Goal: Information Seeking & Learning: Learn about a topic

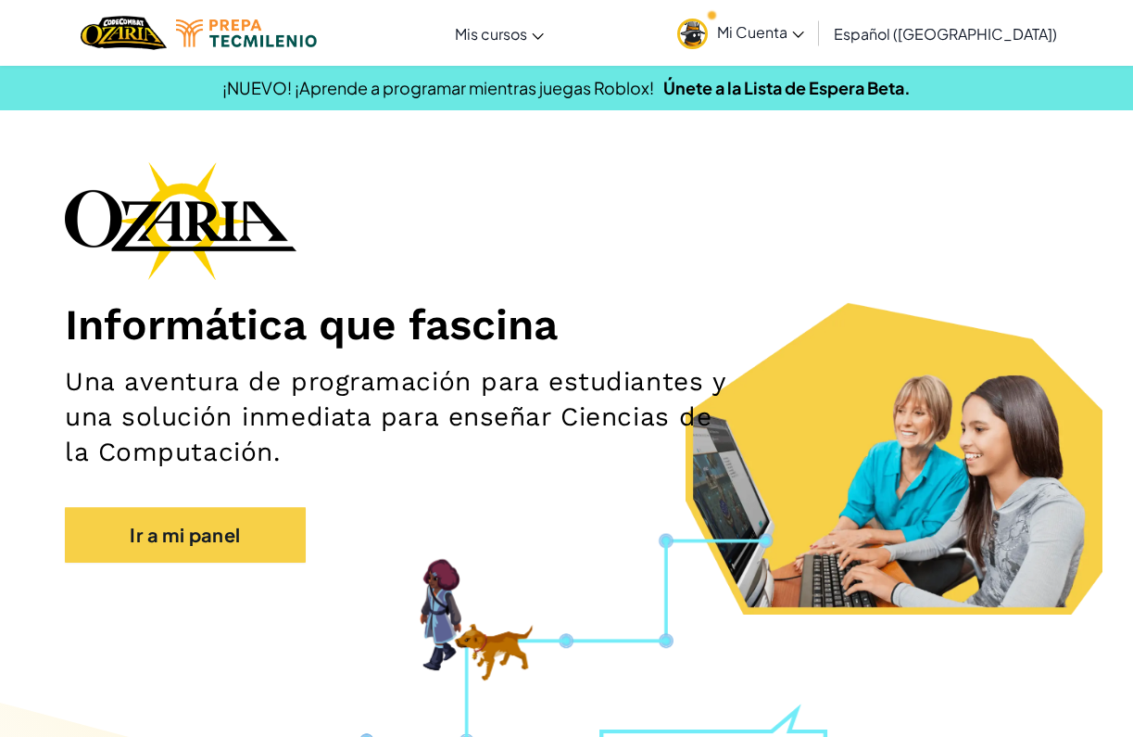
click at [804, 30] on span "Mi Cuenta" at bounding box center [760, 31] width 87 height 19
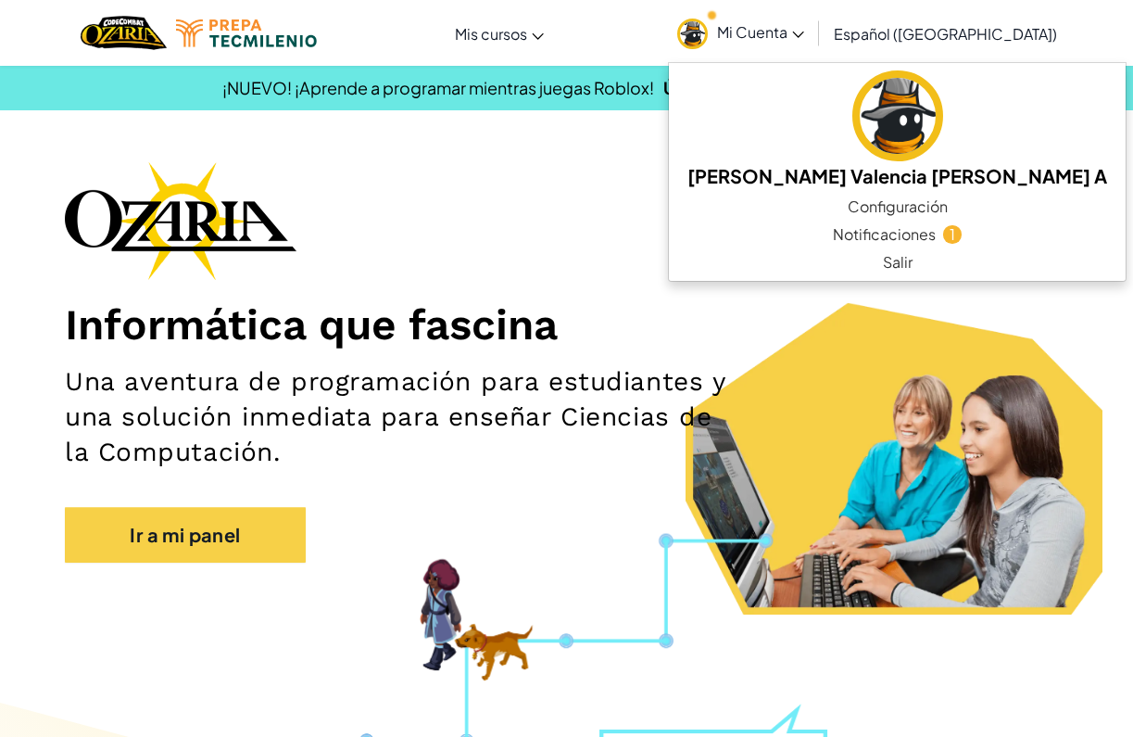
click at [573, 228] on div "Informática que fascina Una aventura de programación para estudiantes y una sol…" at bounding box center [567, 371] width 1004 height 420
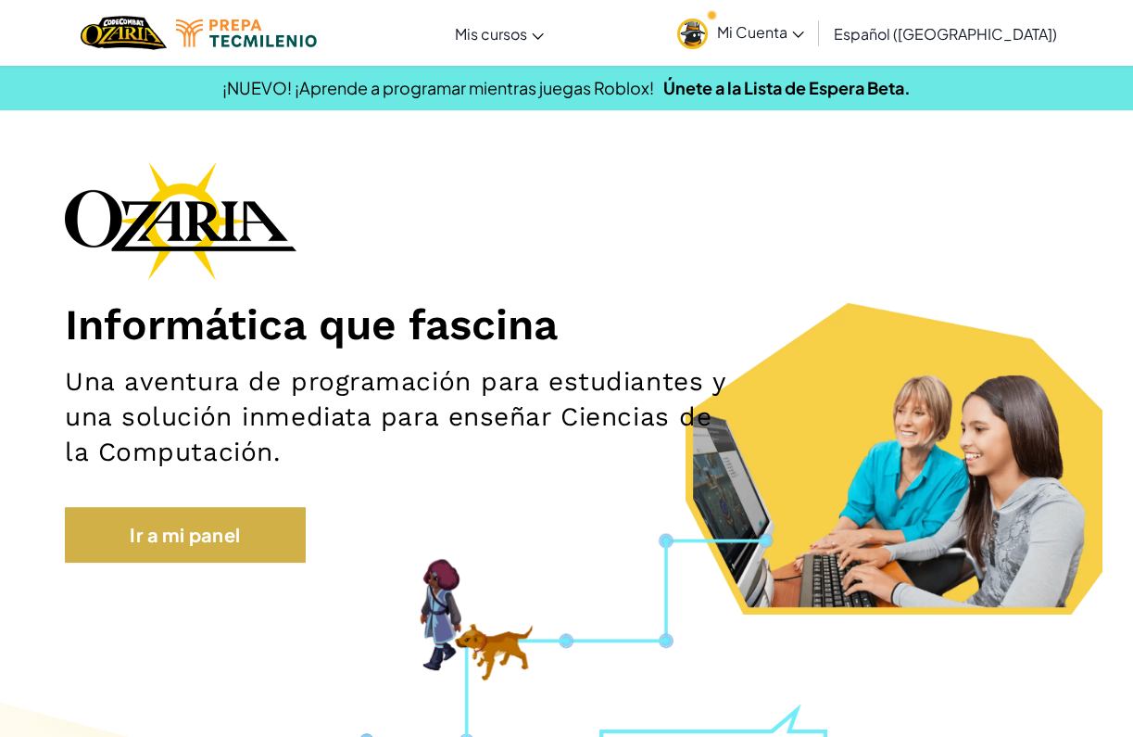
click at [184, 538] on link "Ir a mi panel" at bounding box center [185, 535] width 241 height 56
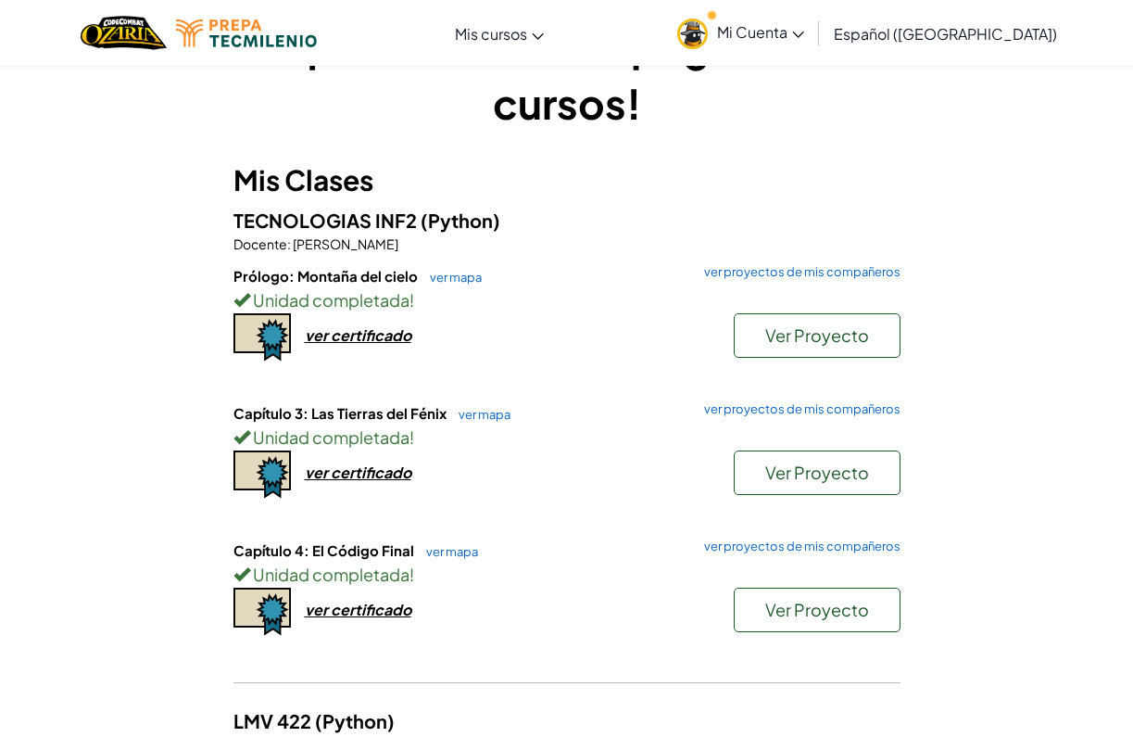
scroll to position [77, 0]
click at [475, 410] on link "ver mapa" at bounding box center [480, 413] width 61 height 15
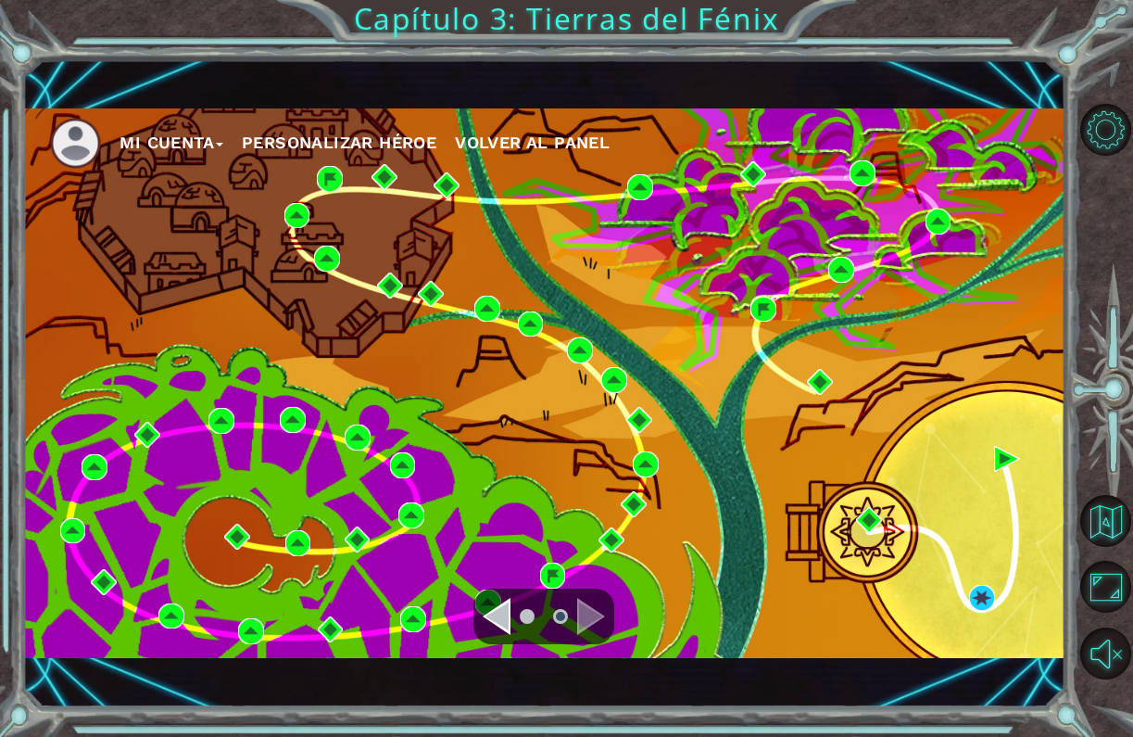
click at [495, 621] on div "Navigate to the previous page" at bounding box center [497, 616] width 28 height 37
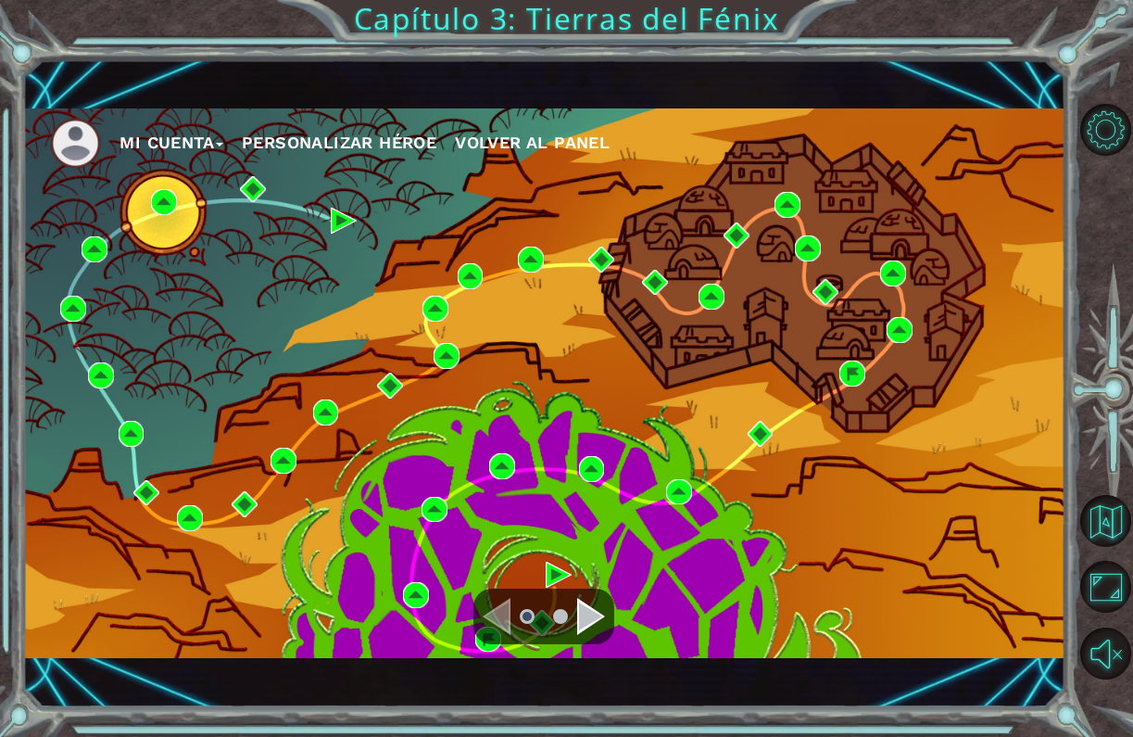
click at [287, 447] on div "Mi Cuenta Personalizar héroe Volver al panel" at bounding box center [543, 383] width 1043 height 551
click at [327, 410] on img at bounding box center [326, 412] width 26 height 26
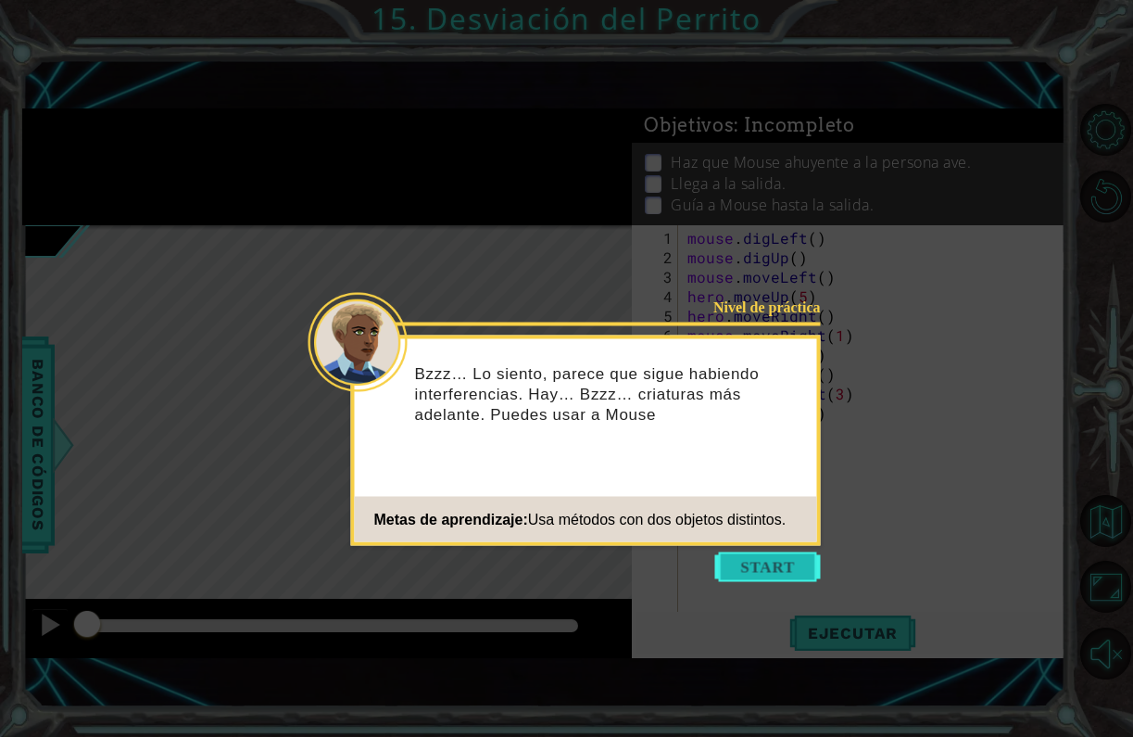
click at [780, 563] on button "Start" at bounding box center [769, 567] width 106 height 30
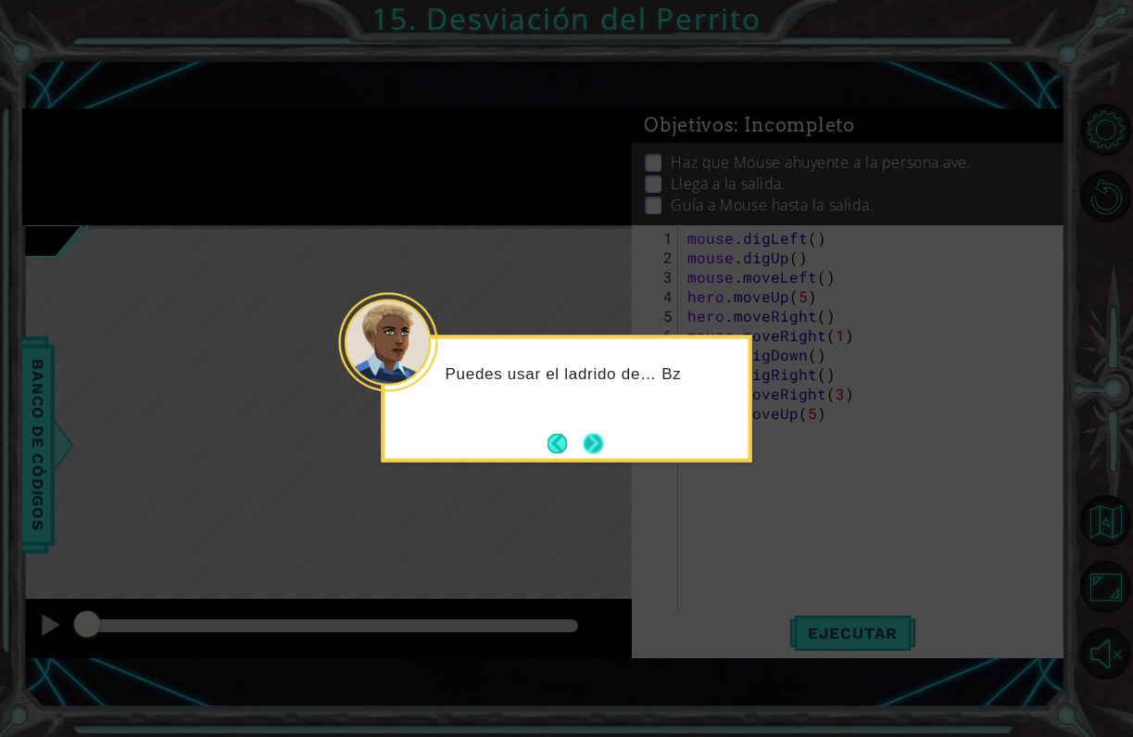
click at [601, 449] on button "Next" at bounding box center [593, 443] width 20 height 20
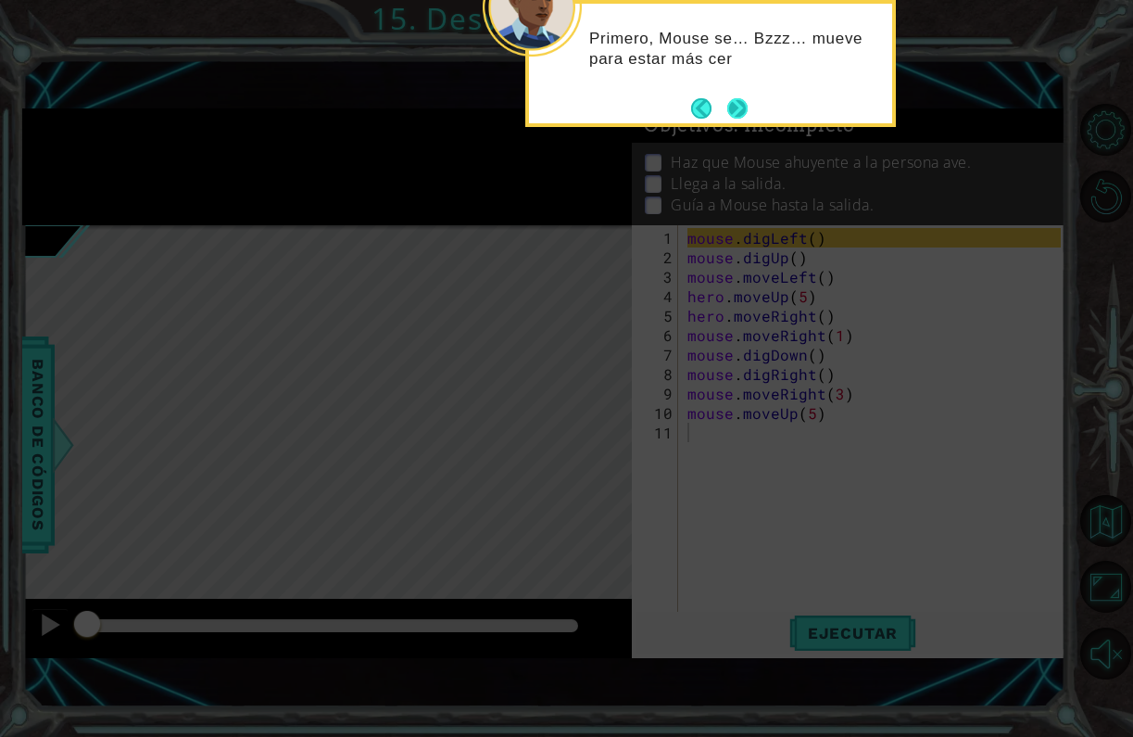
click at [738, 103] on button "Next" at bounding box center [738, 108] width 20 height 20
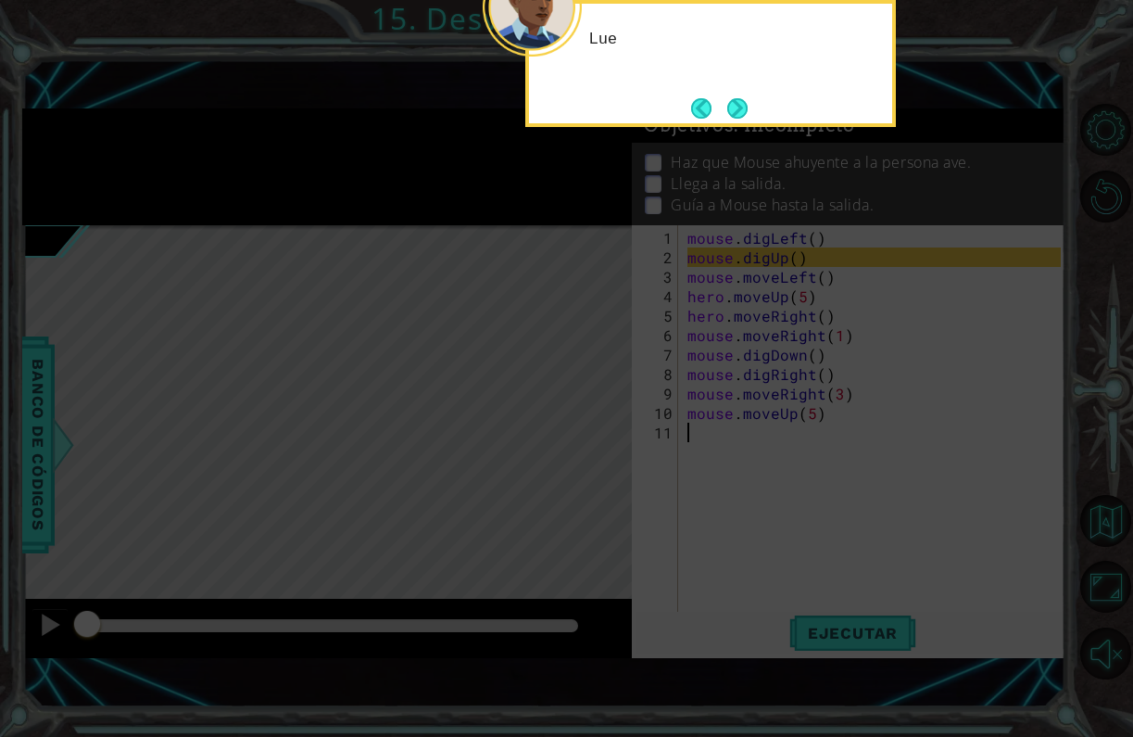
click at [738, 103] on button "Next" at bounding box center [738, 108] width 20 height 20
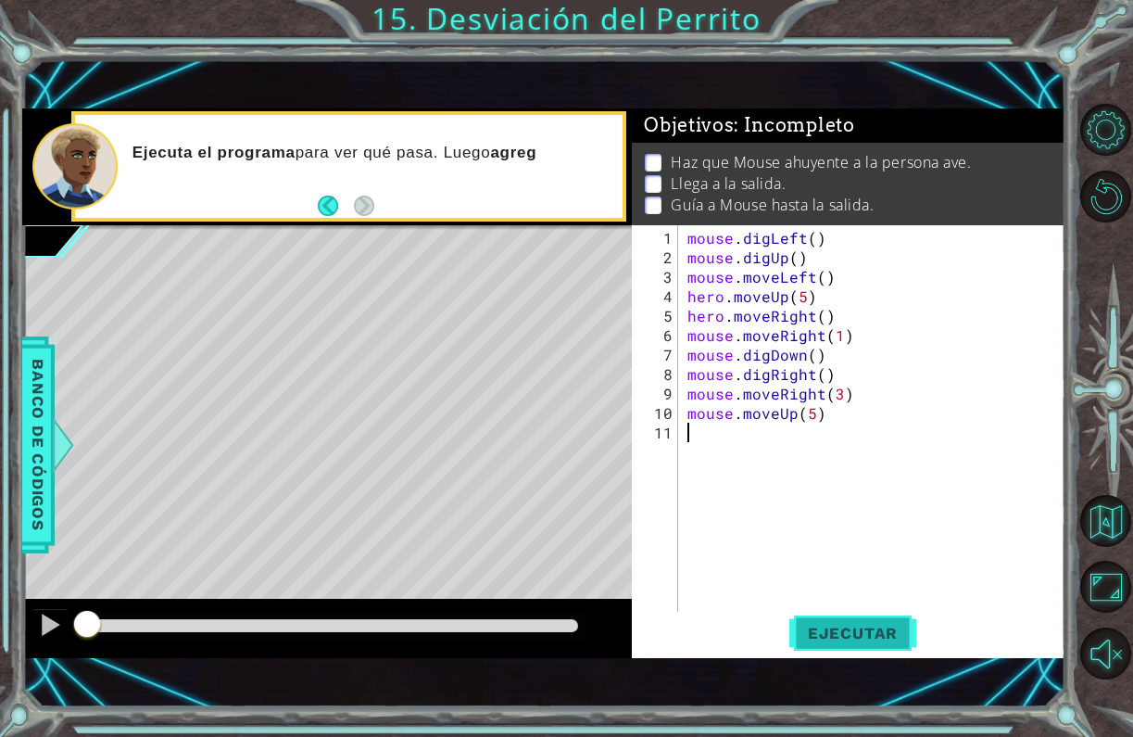
click at [835, 628] on span "Ejecutar" at bounding box center [853, 633] width 127 height 19
